Goal: Information Seeking & Learning: Find specific fact

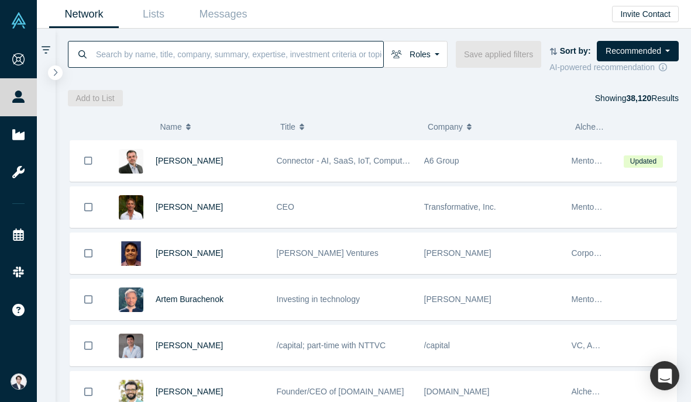
click at [223, 42] on input at bounding box center [239, 53] width 288 height 27
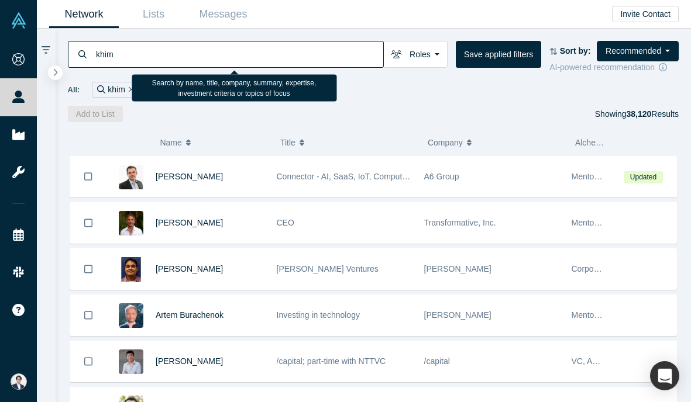
type input "khim"
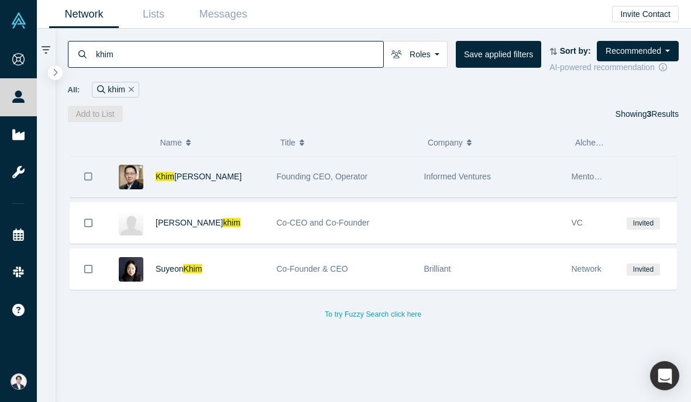
click at [244, 167] on div "[PERSON_NAME]" at bounding box center [210, 177] width 109 height 40
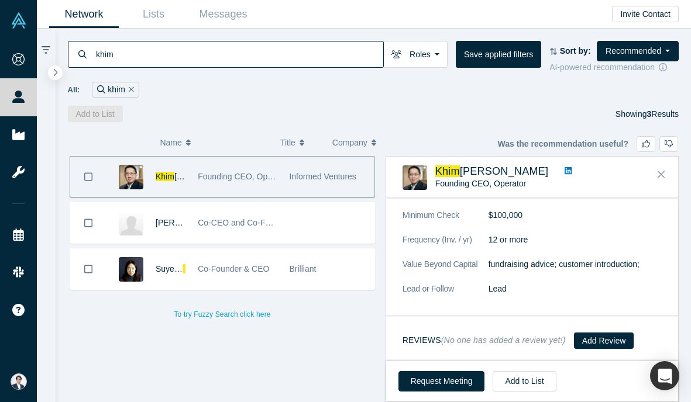
scroll to position [629, 0]
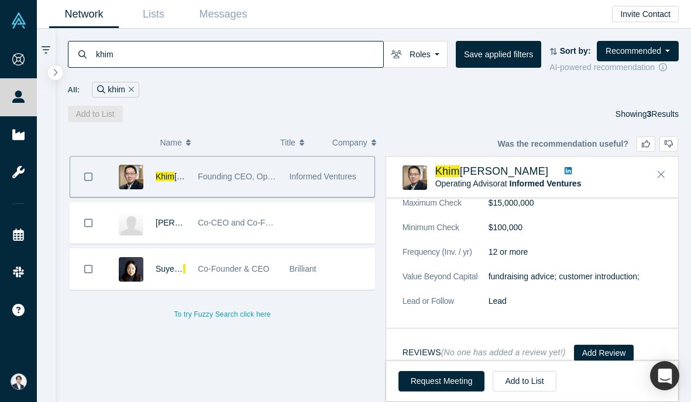
click at [564, 171] on icon at bounding box center [567, 171] width 7 height 8
